Goal: Task Accomplishment & Management: Use online tool/utility

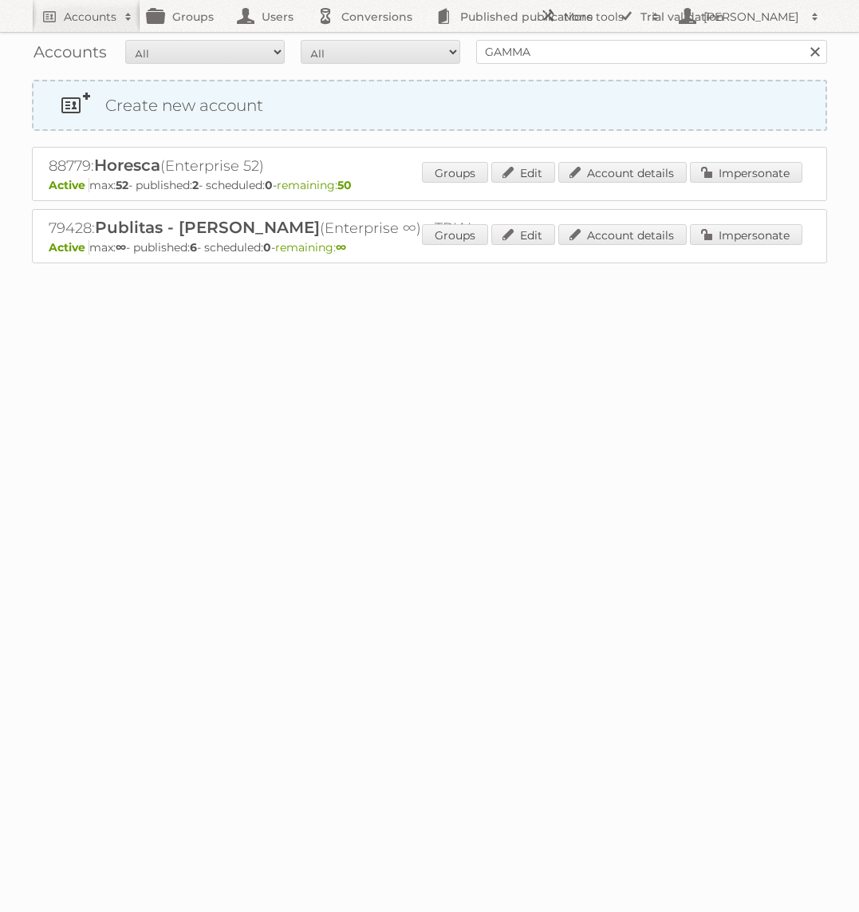
type input "GAMMA"
click at [802, 40] on input "Search" at bounding box center [814, 52] width 24 height 24
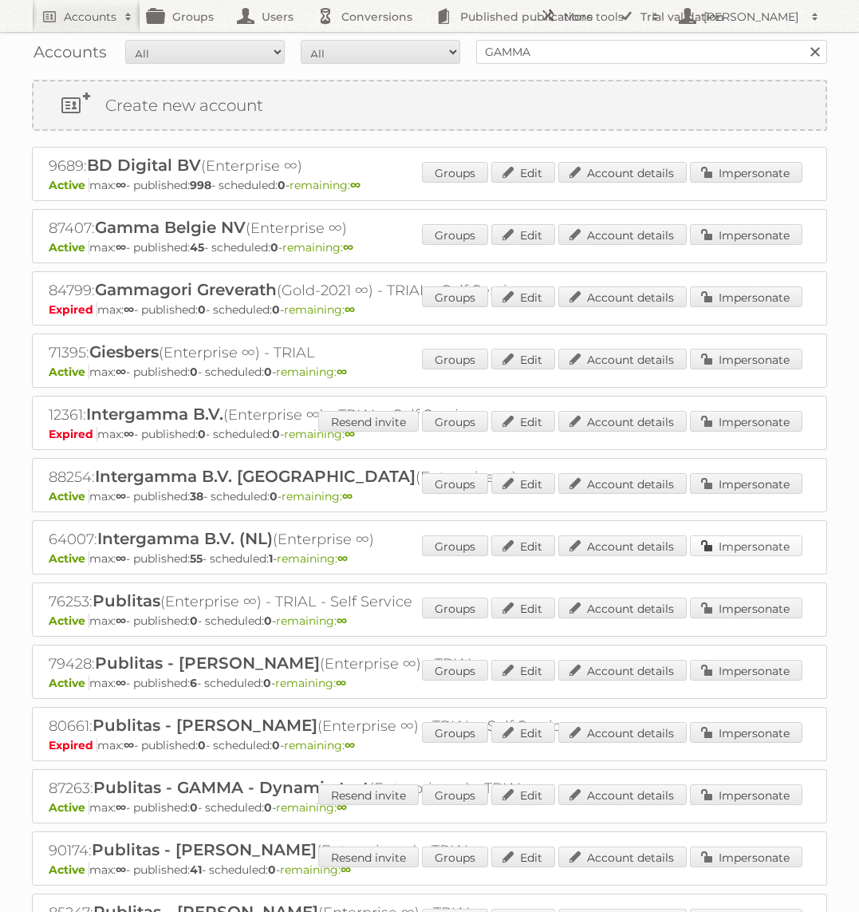
click at [766, 535] on link "Impersonate" at bounding box center [746, 545] width 112 height 21
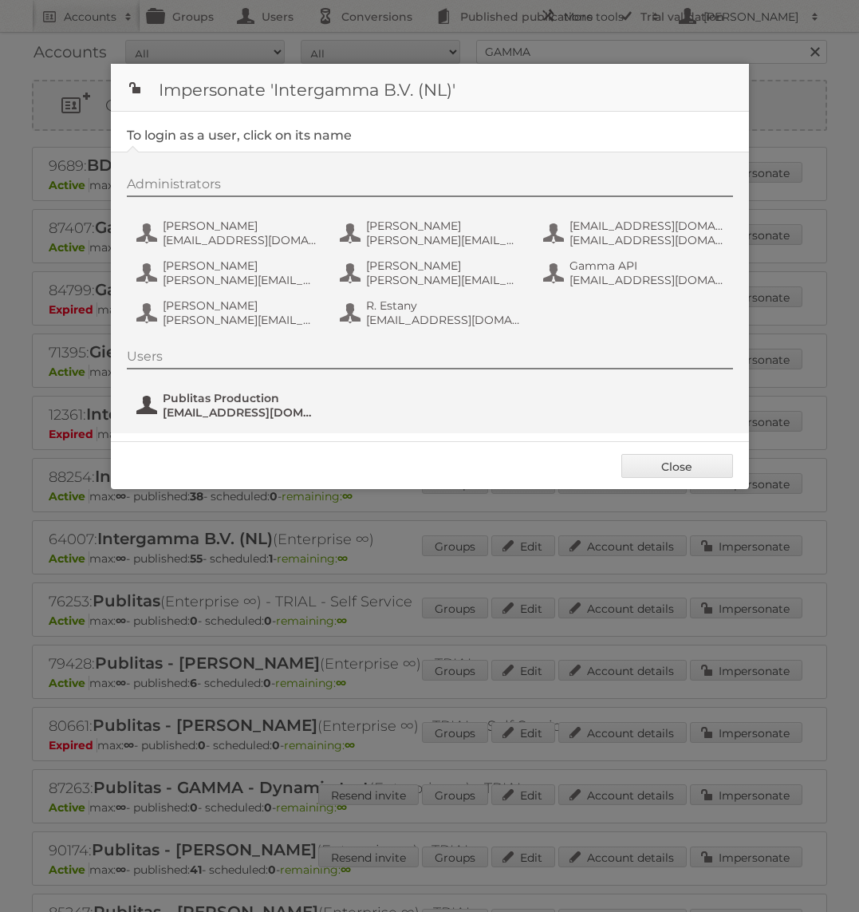
click at [231, 396] on span "Publitas Production" at bounding box center [240, 398] width 155 height 14
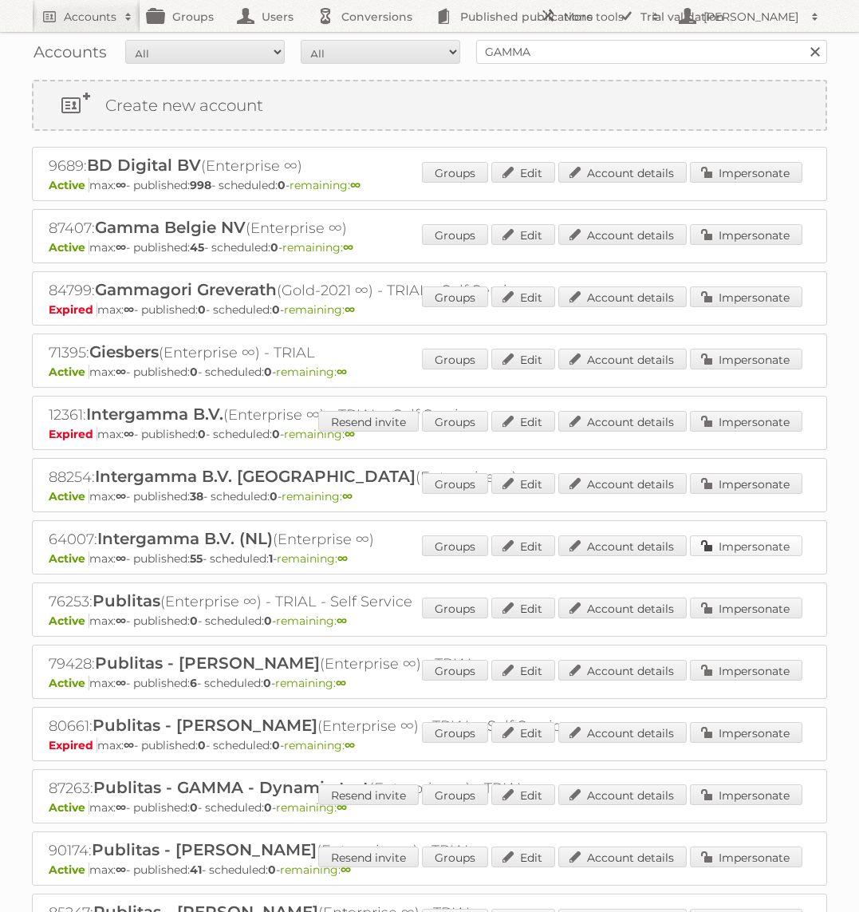
click at [739, 548] on link "Impersonate" at bounding box center [746, 545] width 112 height 21
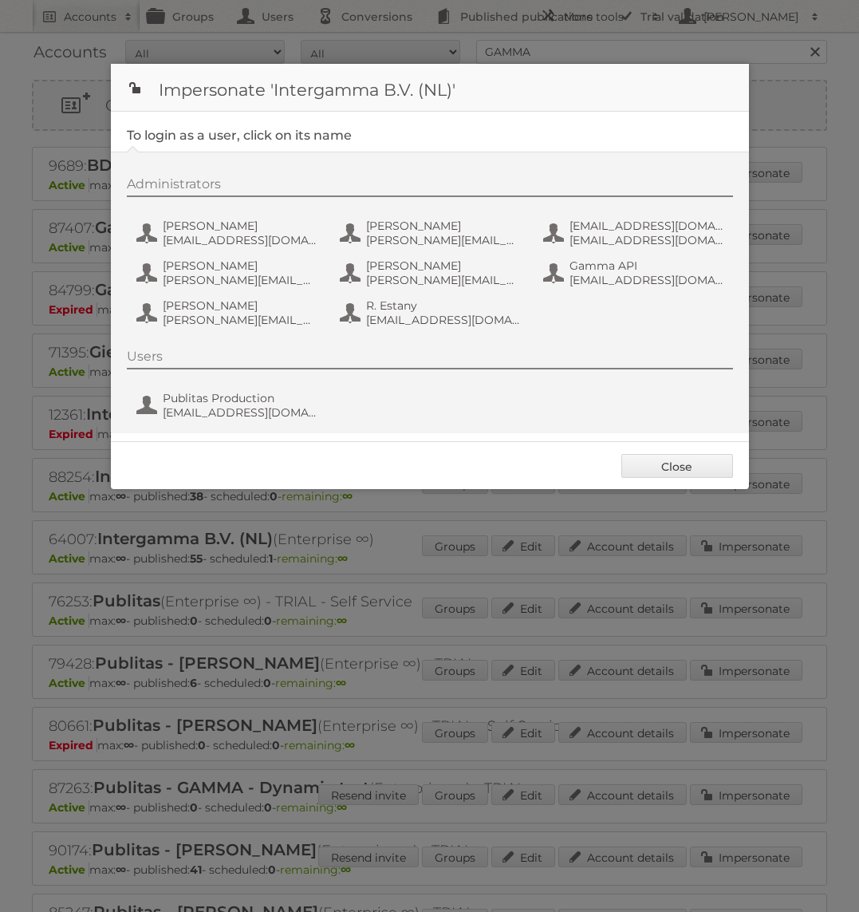
click at [282, 380] on div "Users Publitas Production fs+gamma@publitas.com" at bounding box center [438, 387] width 622 height 77
click at [268, 395] on span "Publitas Production" at bounding box center [240, 398] width 155 height 14
